Goal: Check status

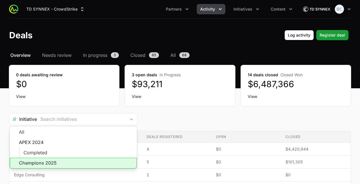
scroll to position [19, 0]
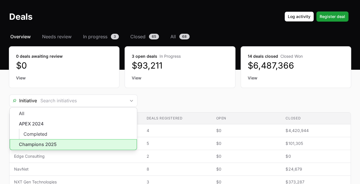
click at [108, 146] on li "Champions 2025" at bounding box center [73, 144] width 127 height 11
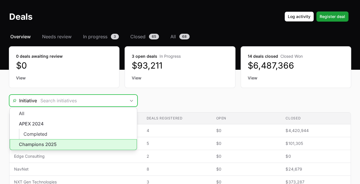
type input "Champions 2025"
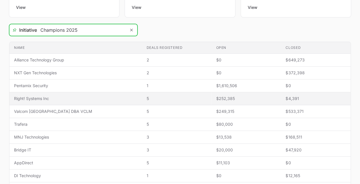
scroll to position [90, 0]
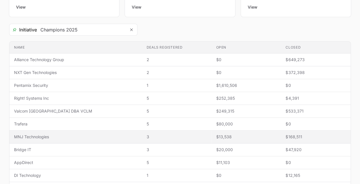
click at [191, 138] on span "3" at bounding box center [177, 137] width 60 height 6
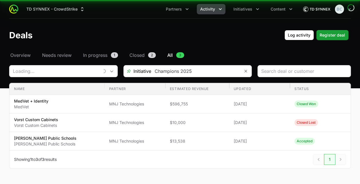
type input "MNJ Technologies"
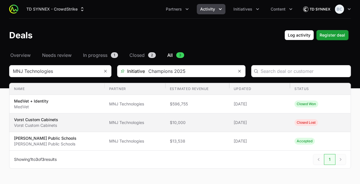
click at [197, 126] on td "Estimated revenue $10,000" at bounding box center [197, 123] width 64 height 19
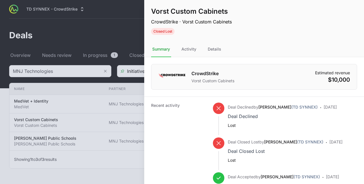
click at [120, 139] on div at bounding box center [182, 92] width 364 height 184
